Goal: Task Accomplishment & Management: Complete application form

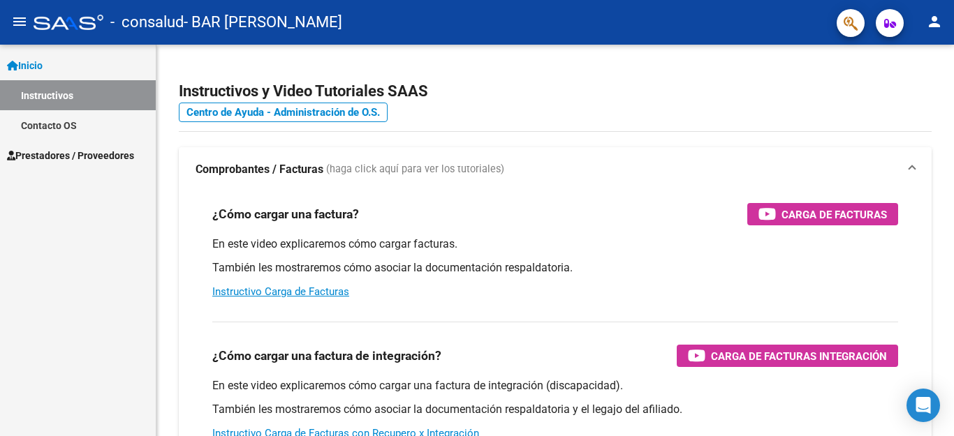
click at [58, 156] on span "Prestadores / Proveedores" at bounding box center [70, 155] width 127 height 15
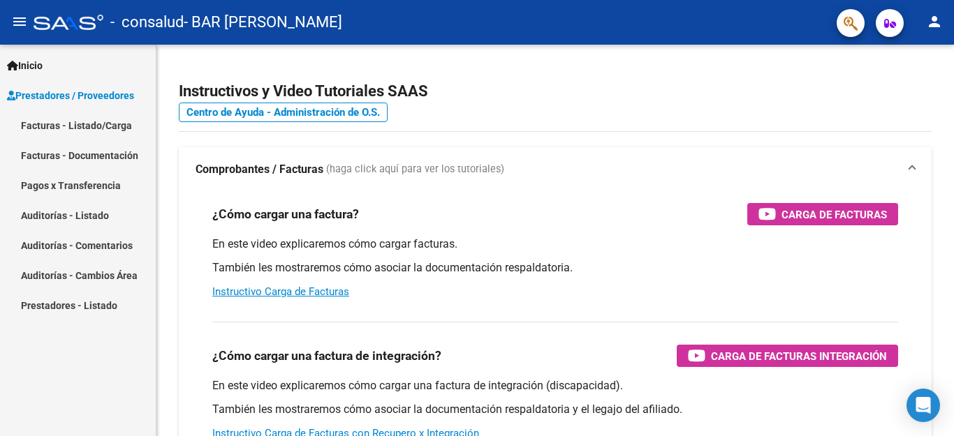
click at [38, 128] on link "Facturas - Listado/Carga" at bounding box center [78, 125] width 156 height 30
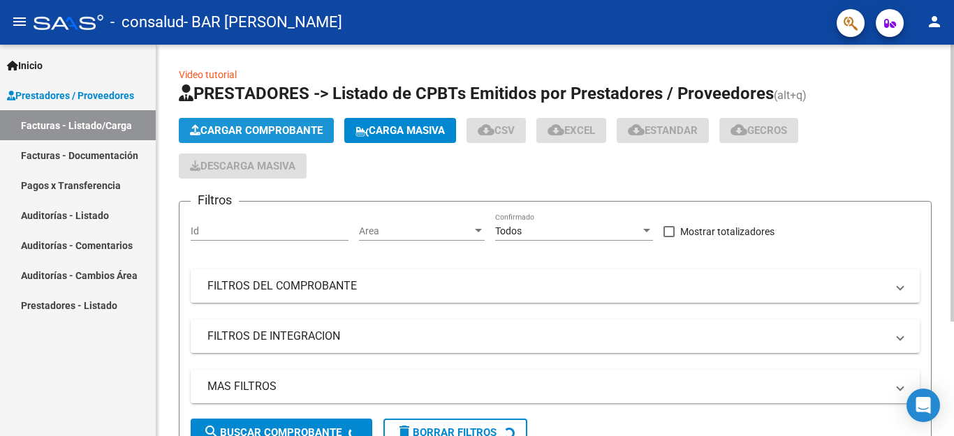
click at [221, 129] on span "Cargar Comprobante" at bounding box center [256, 130] width 133 height 13
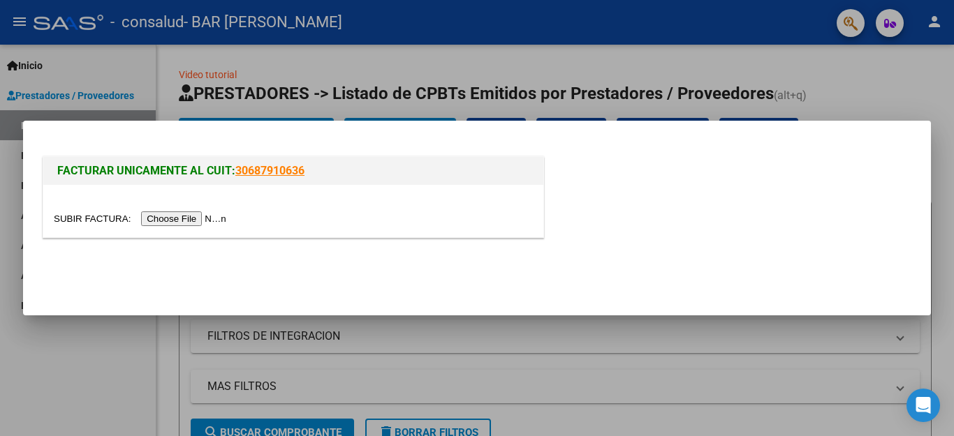
click at [213, 277] on mat-dialog-actions at bounding box center [477, 272] width 874 height 53
click at [224, 224] on input "file" at bounding box center [142, 219] width 177 height 15
click at [501, 74] on div at bounding box center [477, 218] width 954 height 436
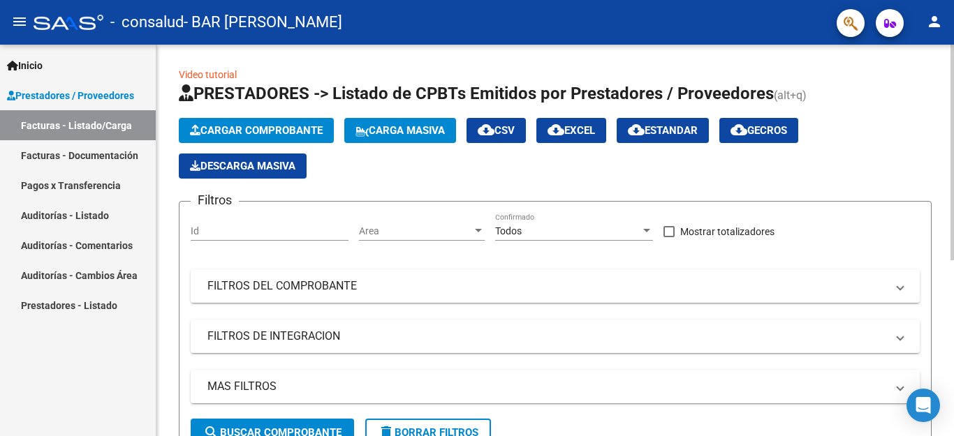
click at [222, 128] on span "Cargar Comprobante" at bounding box center [256, 130] width 133 height 13
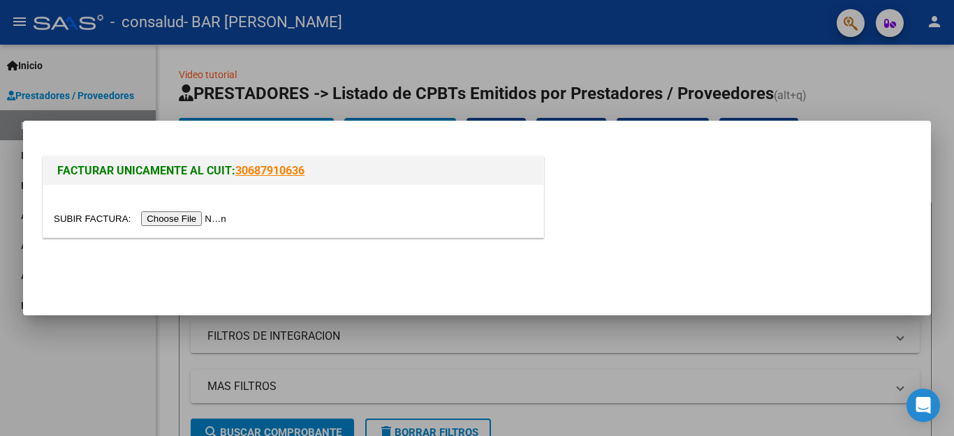
click at [230, 221] on input "file" at bounding box center [142, 219] width 177 height 15
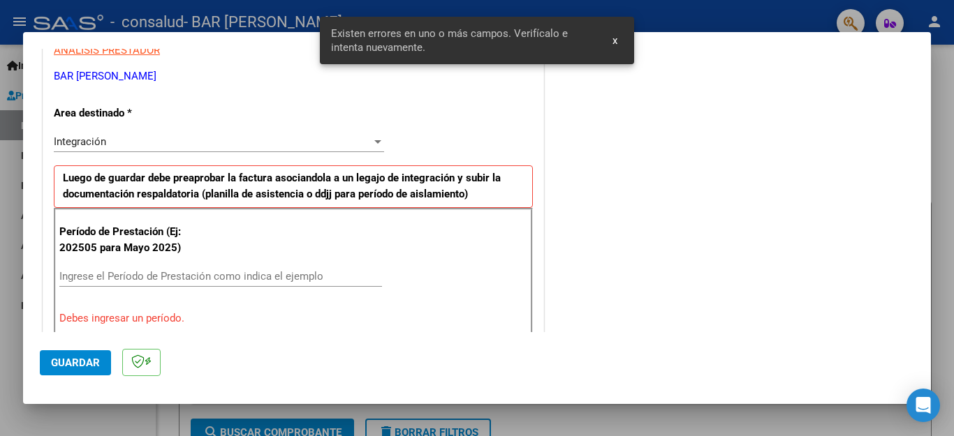
scroll to position [318, 0]
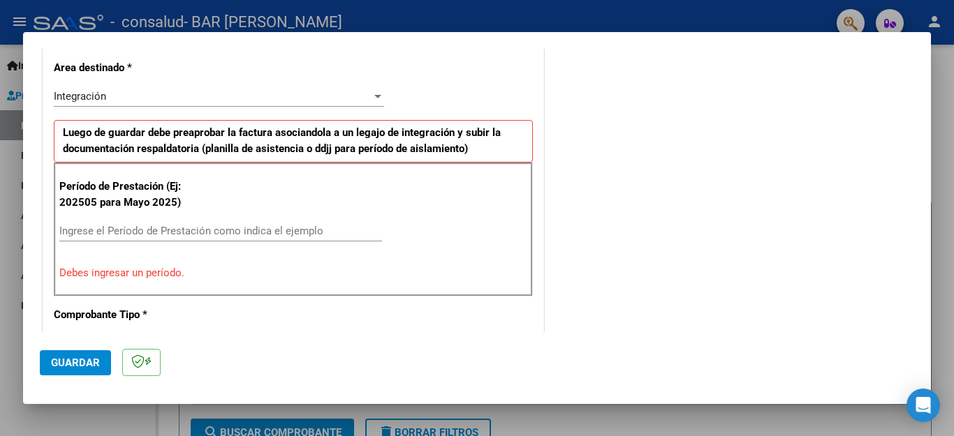
click at [118, 229] on input "Ingrese el Período de Prestación como indica el ejemplo" at bounding box center [220, 231] width 323 height 13
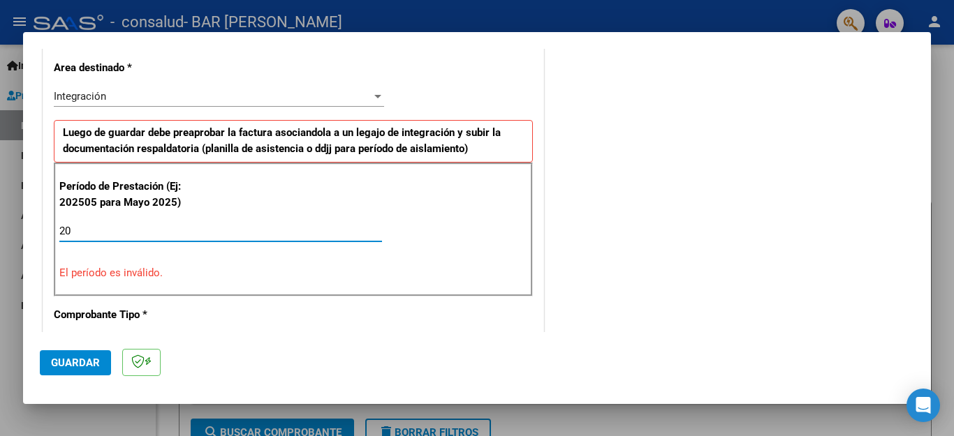
type input "2"
type input "0"
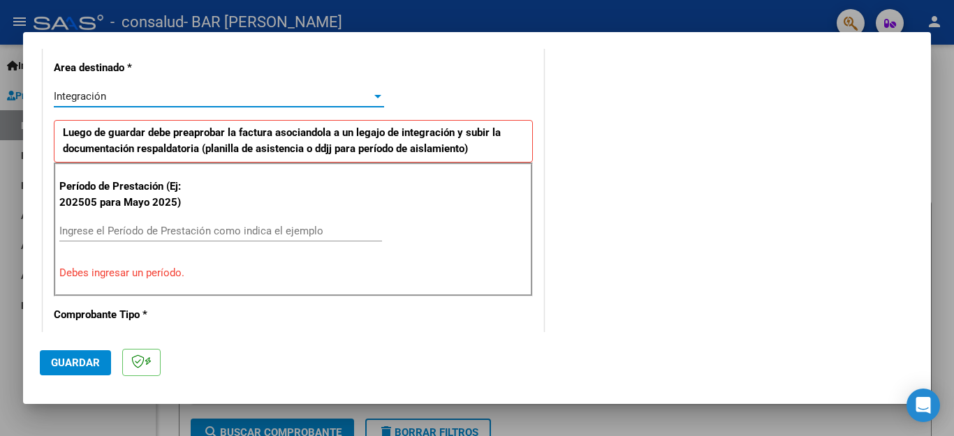
click at [376, 99] on div at bounding box center [377, 96] width 13 height 11
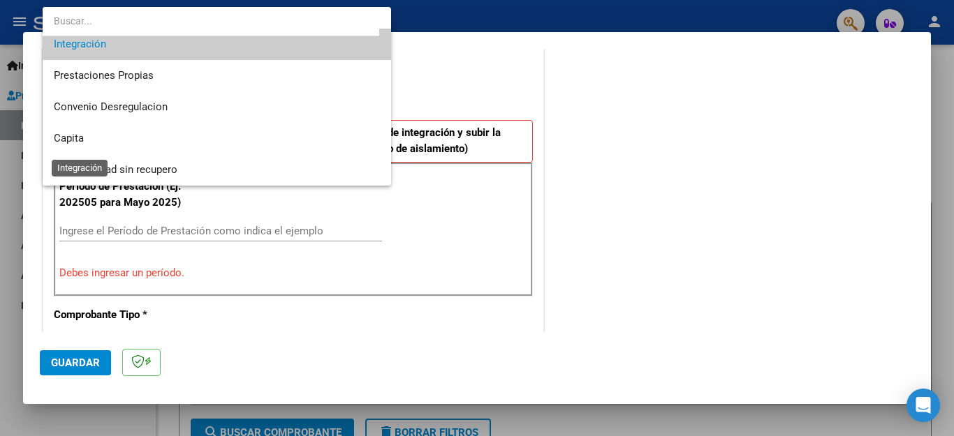
scroll to position [0, 0]
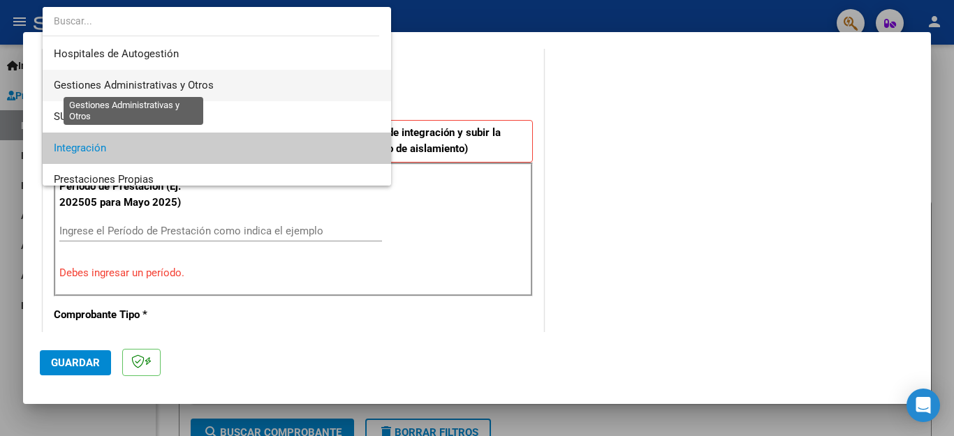
click at [177, 85] on span "Gestiones Administrativas y Otros" at bounding box center [134, 85] width 160 height 13
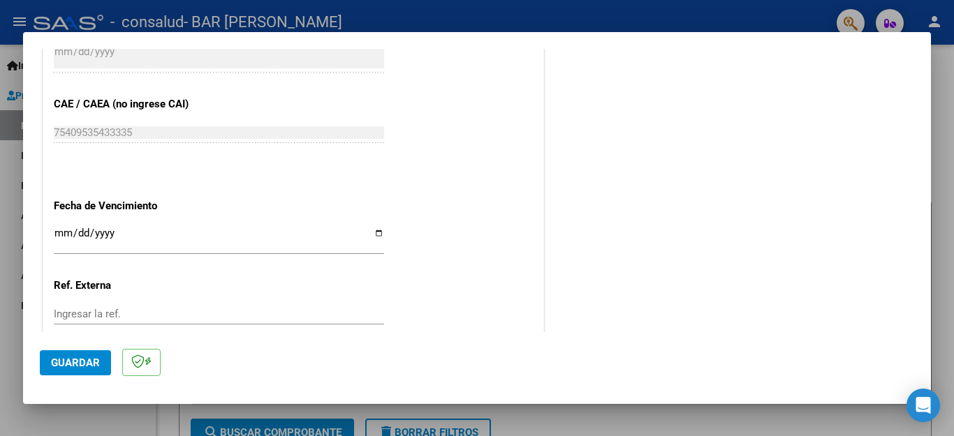
scroll to position [737, 0]
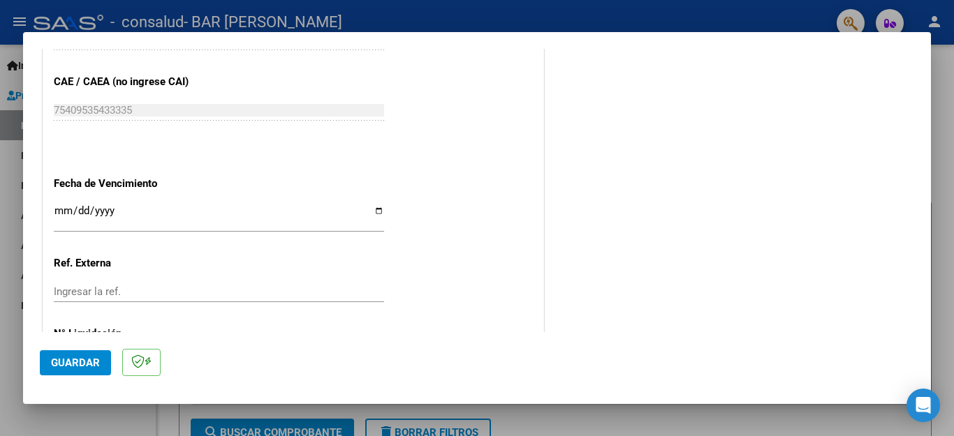
click at [64, 205] on input "Ingresar la fecha" at bounding box center [219, 216] width 330 height 22
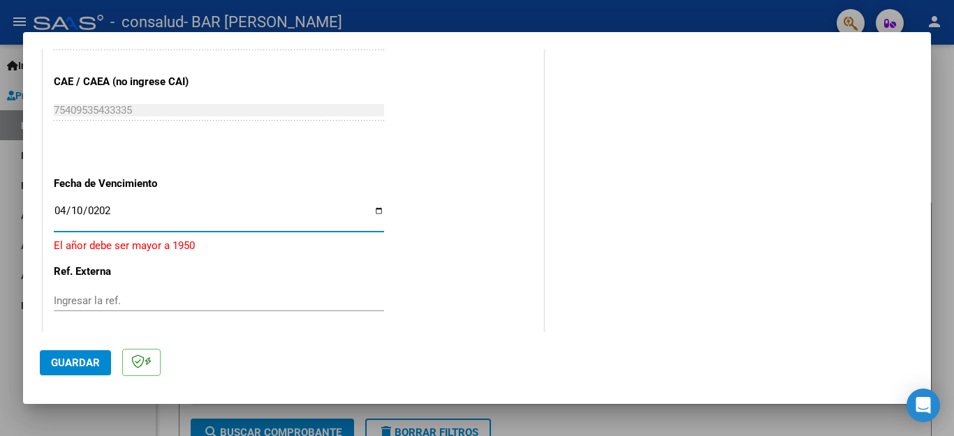
type input "[DATE]"
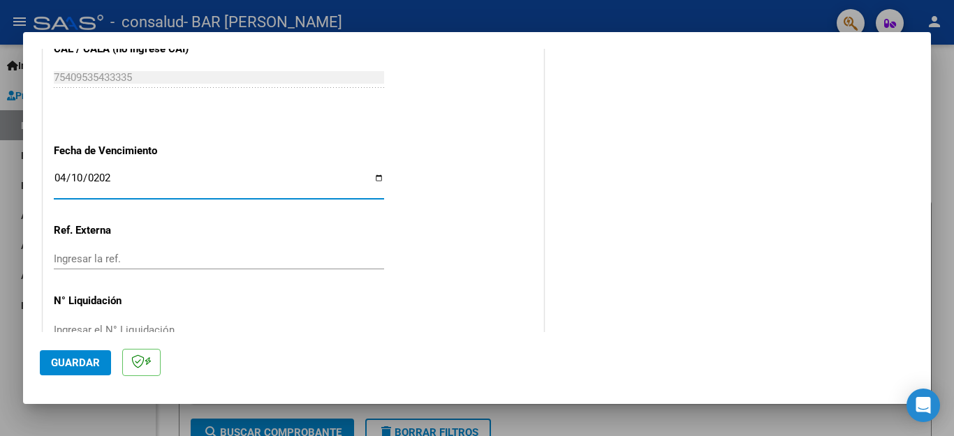
scroll to position [788, 0]
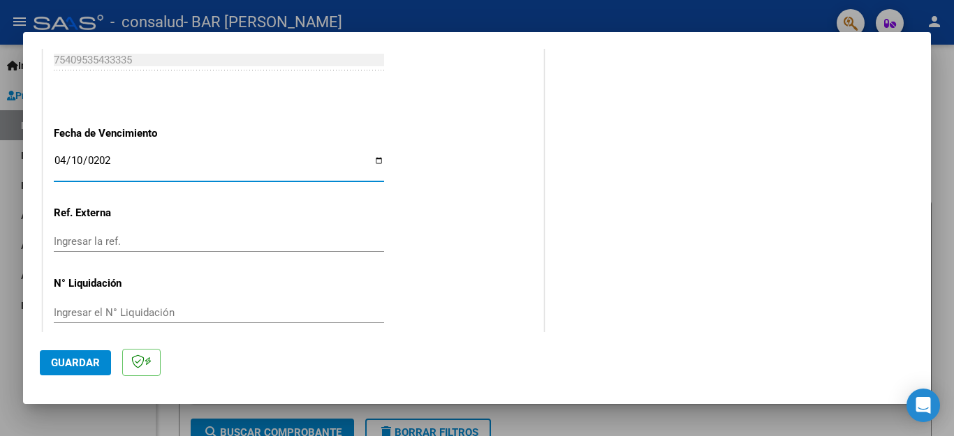
click at [64, 360] on span "Guardar" at bounding box center [75, 363] width 49 height 13
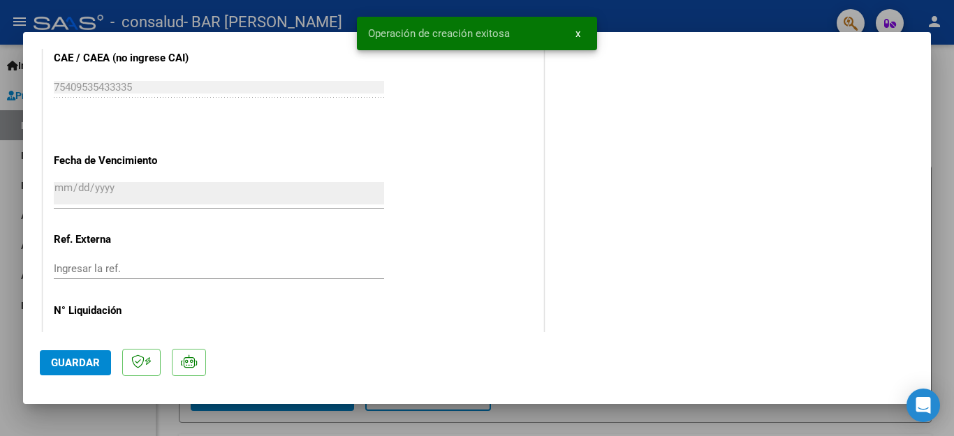
scroll to position [0, 0]
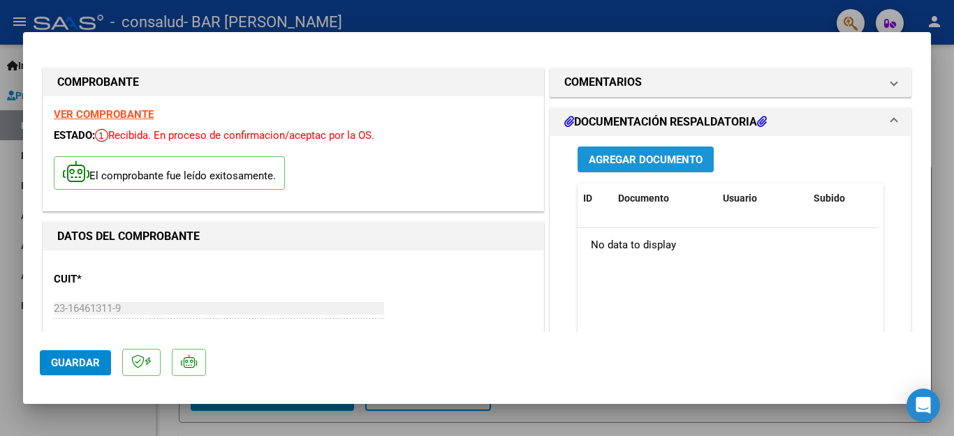
click at [607, 158] on span "Agregar Documento" at bounding box center [646, 160] width 114 height 13
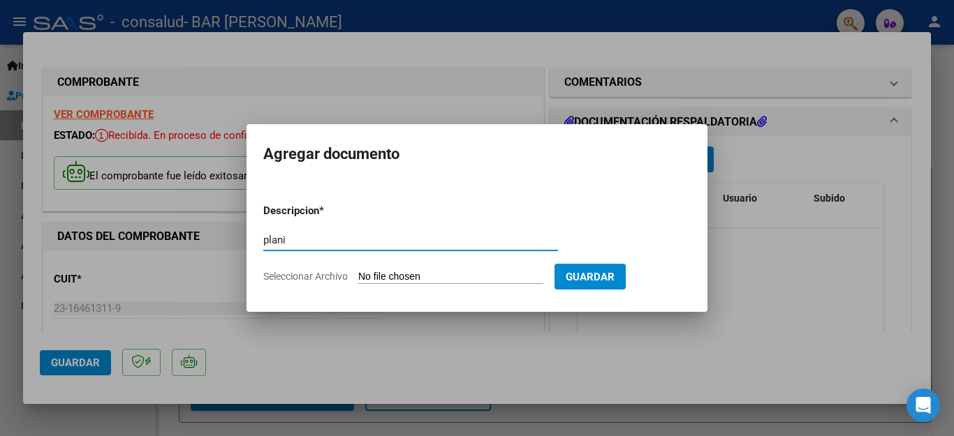
type input "Planilla asistencia"
click at [386, 278] on input "Seleccionar Archivo" at bounding box center [450, 277] width 185 height 13
type input "C:\fakepath\Planilla Asistencia [DATE].pdf"
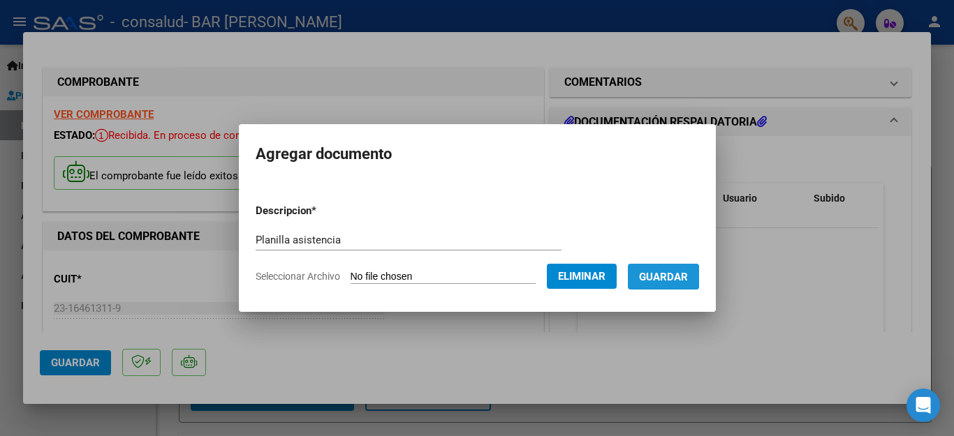
click at [667, 273] on span "Guardar" at bounding box center [663, 277] width 49 height 13
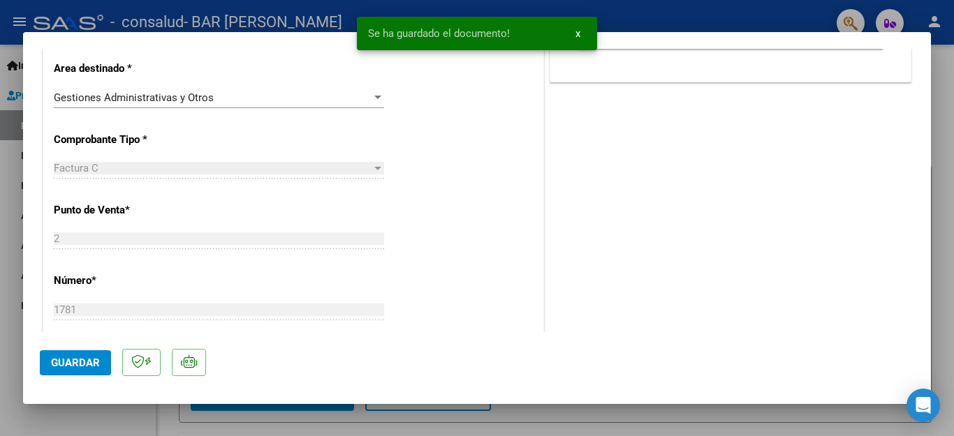
scroll to position [419, 0]
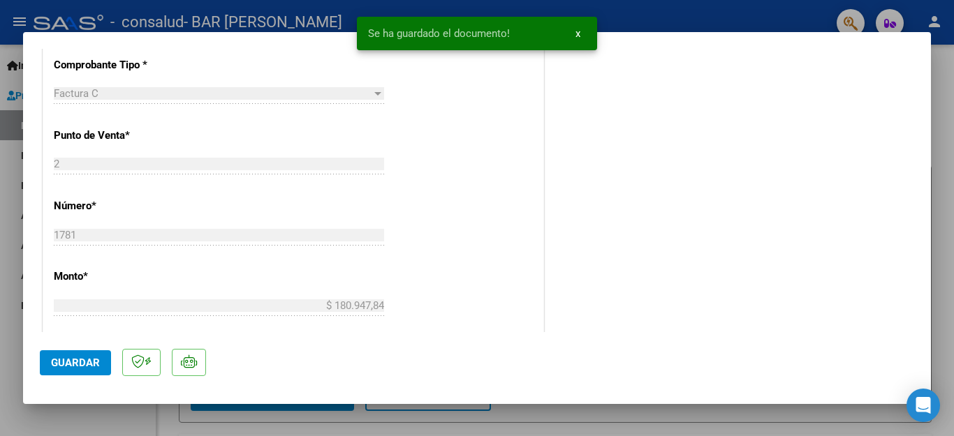
click at [65, 359] on span "Guardar" at bounding box center [75, 363] width 49 height 13
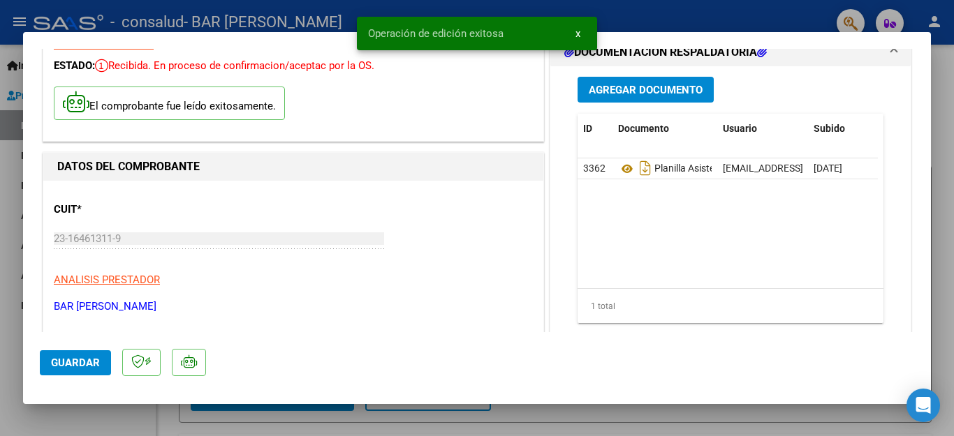
scroll to position [0, 0]
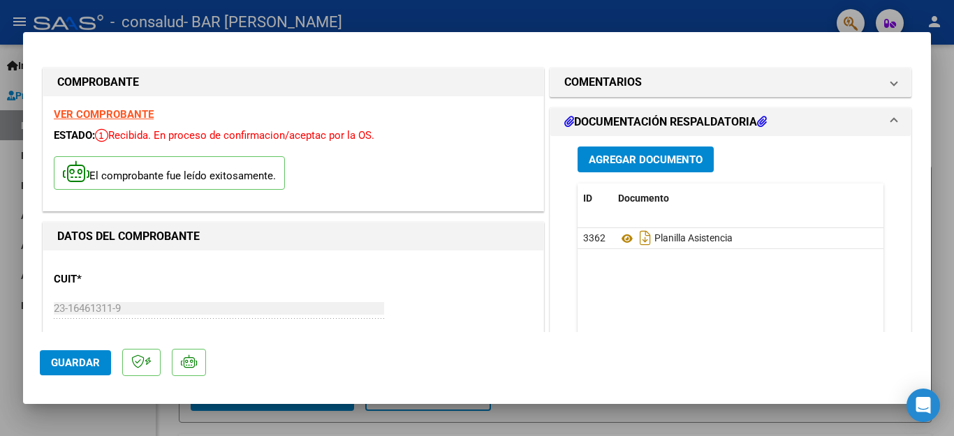
click at [414, 13] on div at bounding box center [477, 218] width 954 height 436
type input "$ 0,00"
